Goal: Check status: Check status

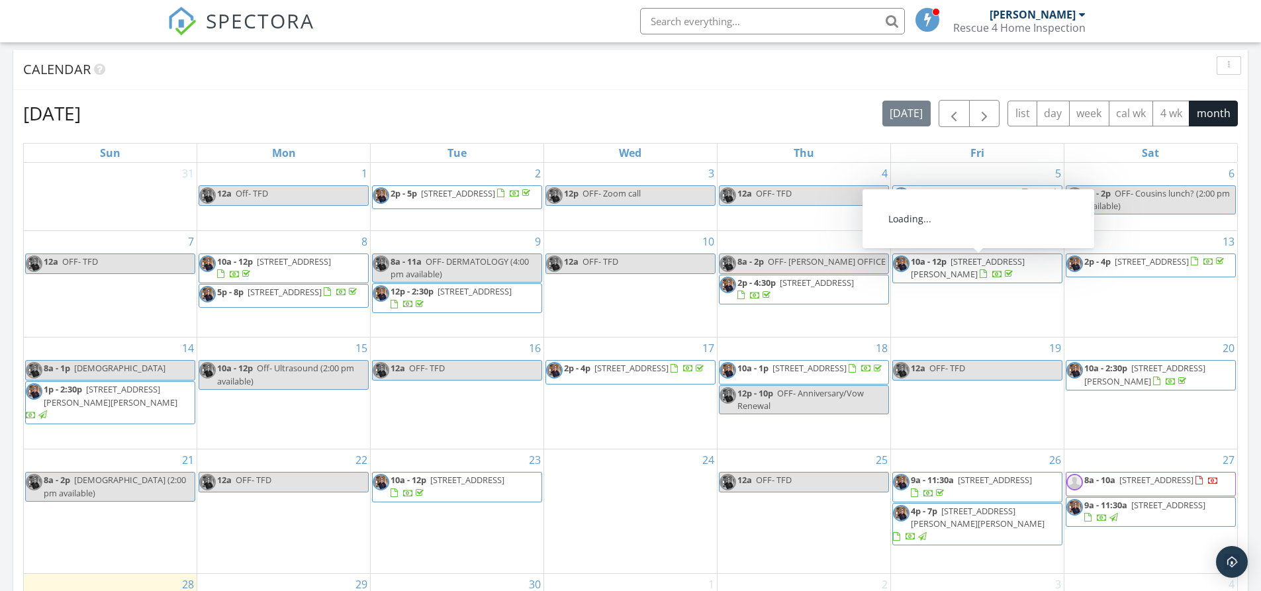
scroll to position [596, 0]
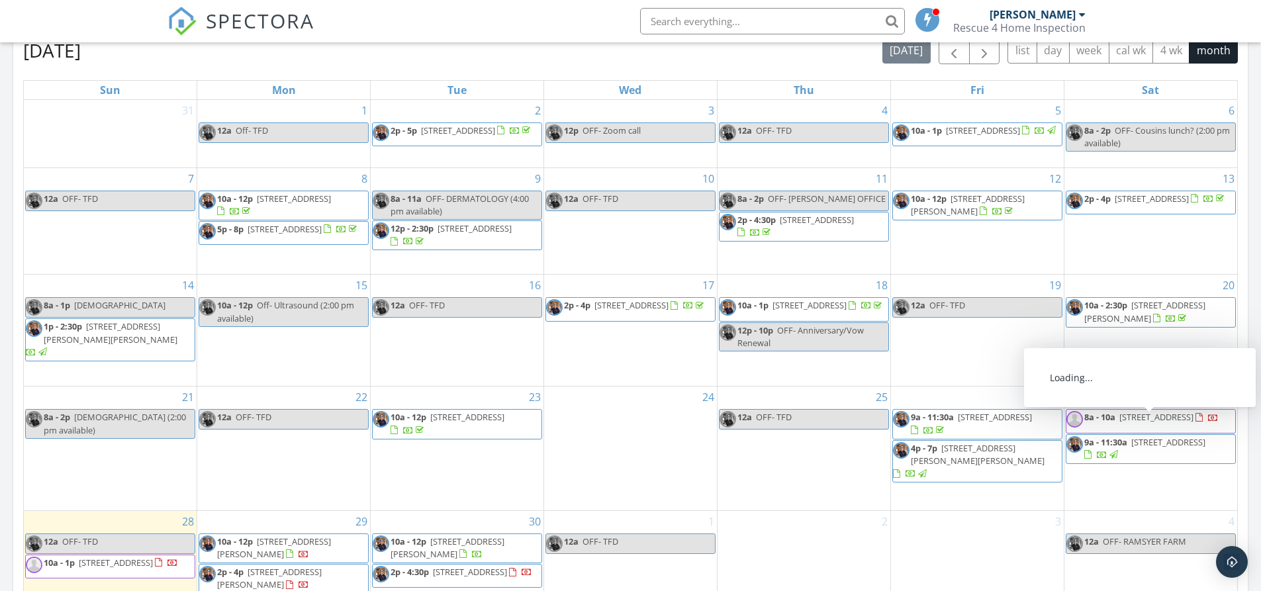
click at [1195, 422] on div at bounding box center [1198, 418] width 7 height 9
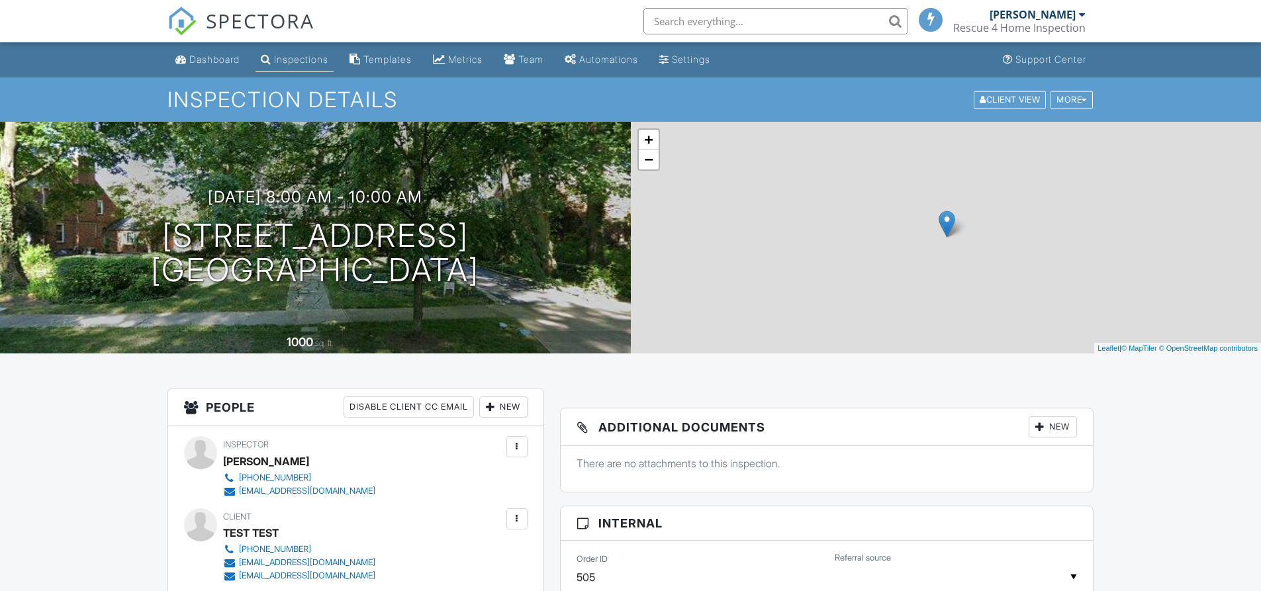
scroll to position [199, 0]
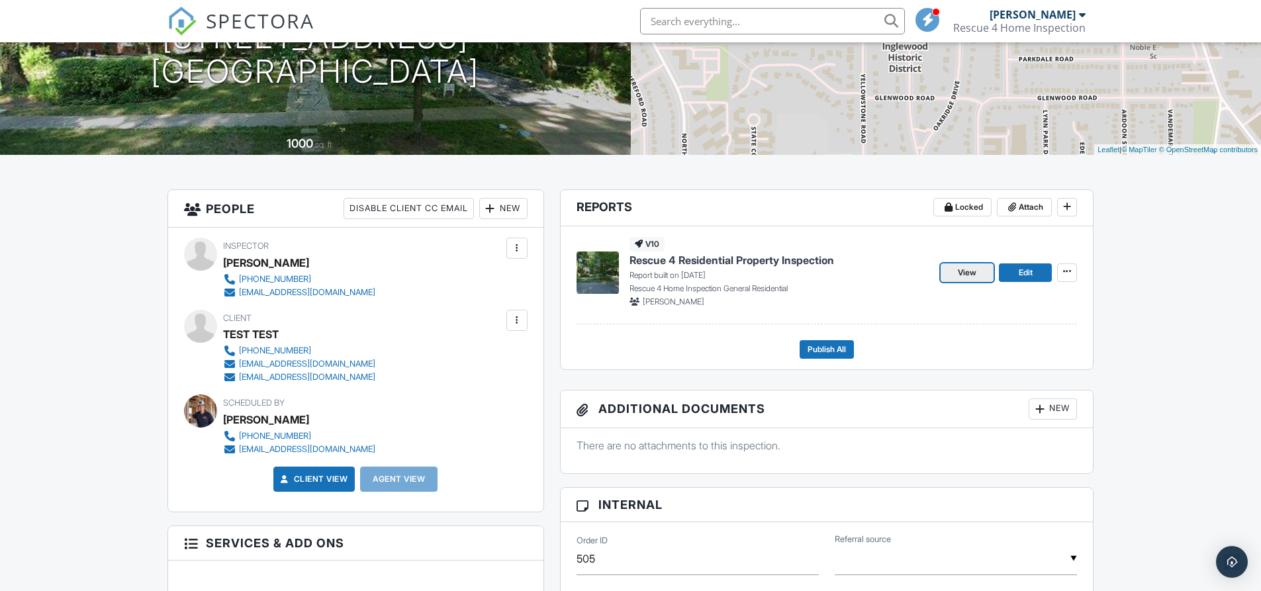
click at [971, 273] on span "View" at bounding box center [967, 272] width 19 height 13
